Goal: Task Accomplishment & Management: Manage account settings

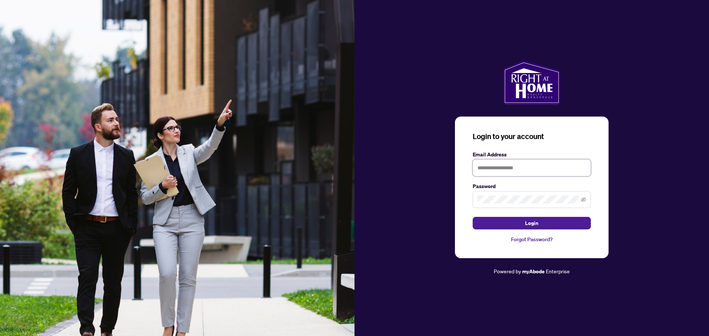
click at [487, 167] on input "text" at bounding box center [532, 167] width 118 height 17
type input "**********"
click at [473, 217] on button "Login" at bounding box center [532, 223] width 118 height 13
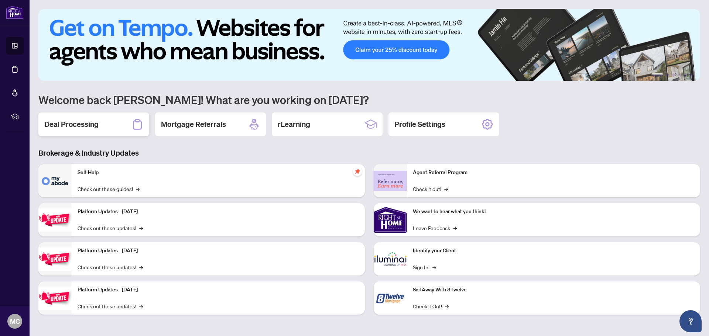
click at [103, 125] on div "Deal Processing" at bounding box center [93, 125] width 111 height 24
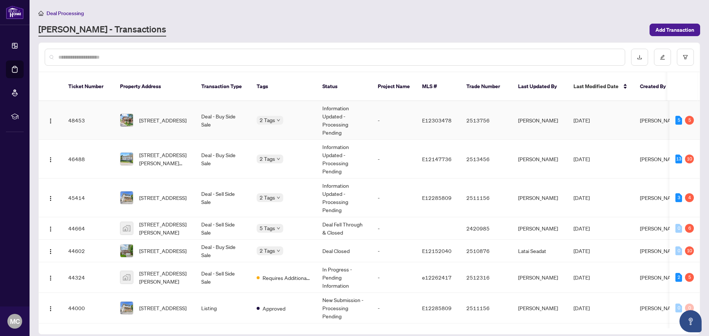
click at [298, 116] on div "2 Tags" at bounding box center [284, 120] width 54 height 8
click at [158, 116] on span "[STREET_ADDRESS]" at bounding box center [162, 120] width 47 height 8
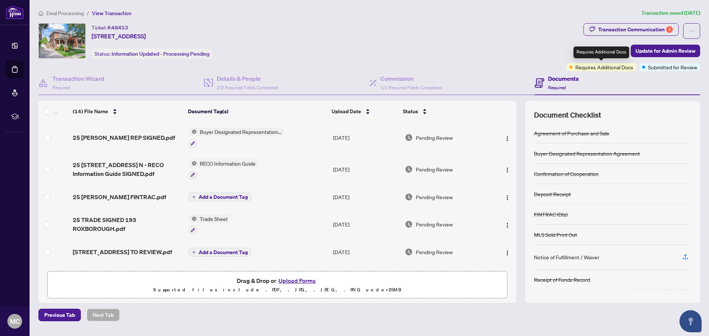
click at [593, 68] on span "Requires Additional Docs" at bounding box center [604, 67] width 58 height 8
click at [645, 29] on div "Transaction Communication 5" at bounding box center [635, 30] width 75 height 12
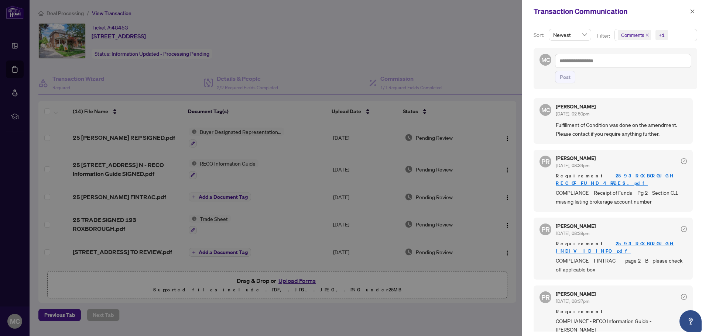
click at [494, 55] on div at bounding box center [354, 168] width 709 height 336
click at [691, 13] on icon "close" at bounding box center [692, 11] width 5 height 5
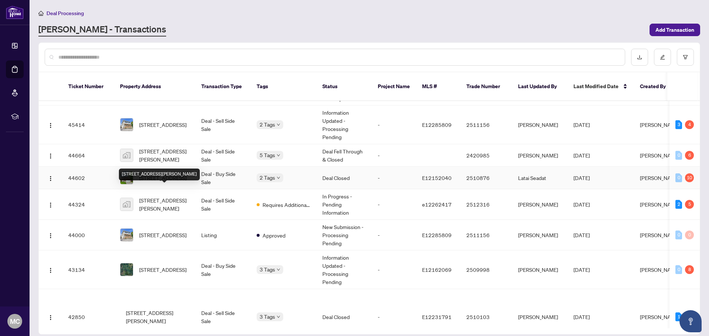
scroll to position [74, 0]
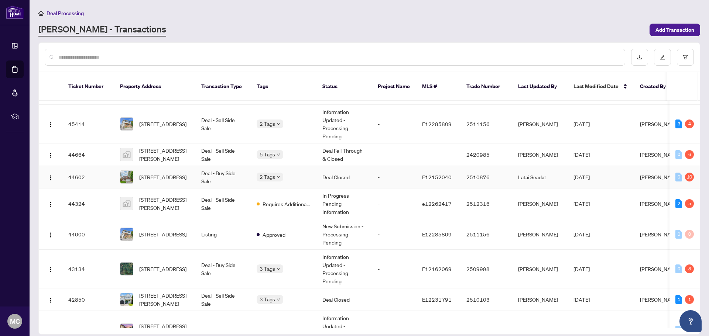
click at [100, 169] on td "44602" at bounding box center [88, 177] width 52 height 23
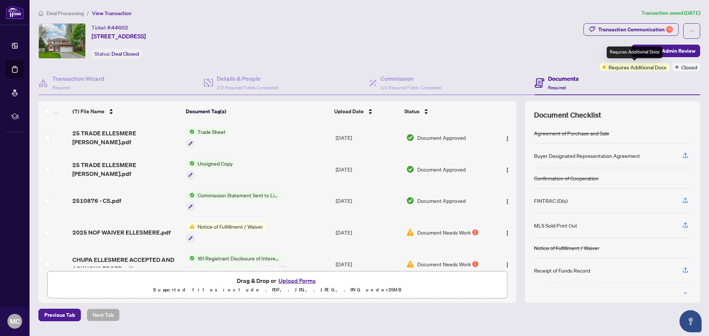
click at [643, 68] on span "Requires Additional Docs" at bounding box center [637, 67] width 58 height 8
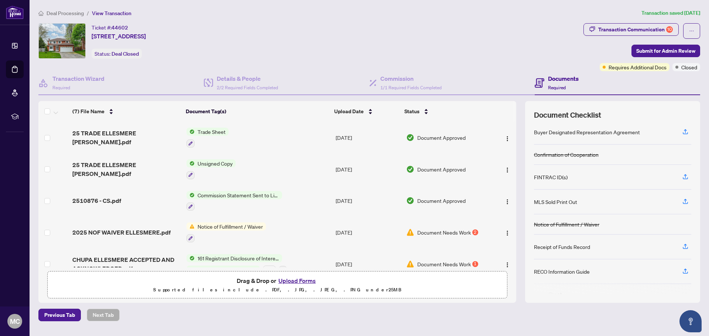
scroll to position [37, 0]
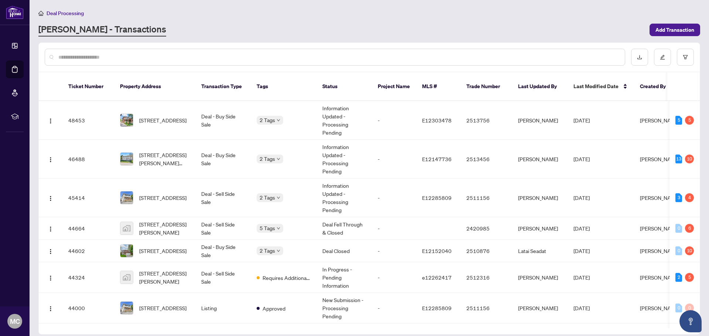
click at [545, 34] on div "[PERSON_NAME] - Transactions" at bounding box center [341, 29] width 607 height 13
